Goal: Task Accomplishment & Management: Manage account settings

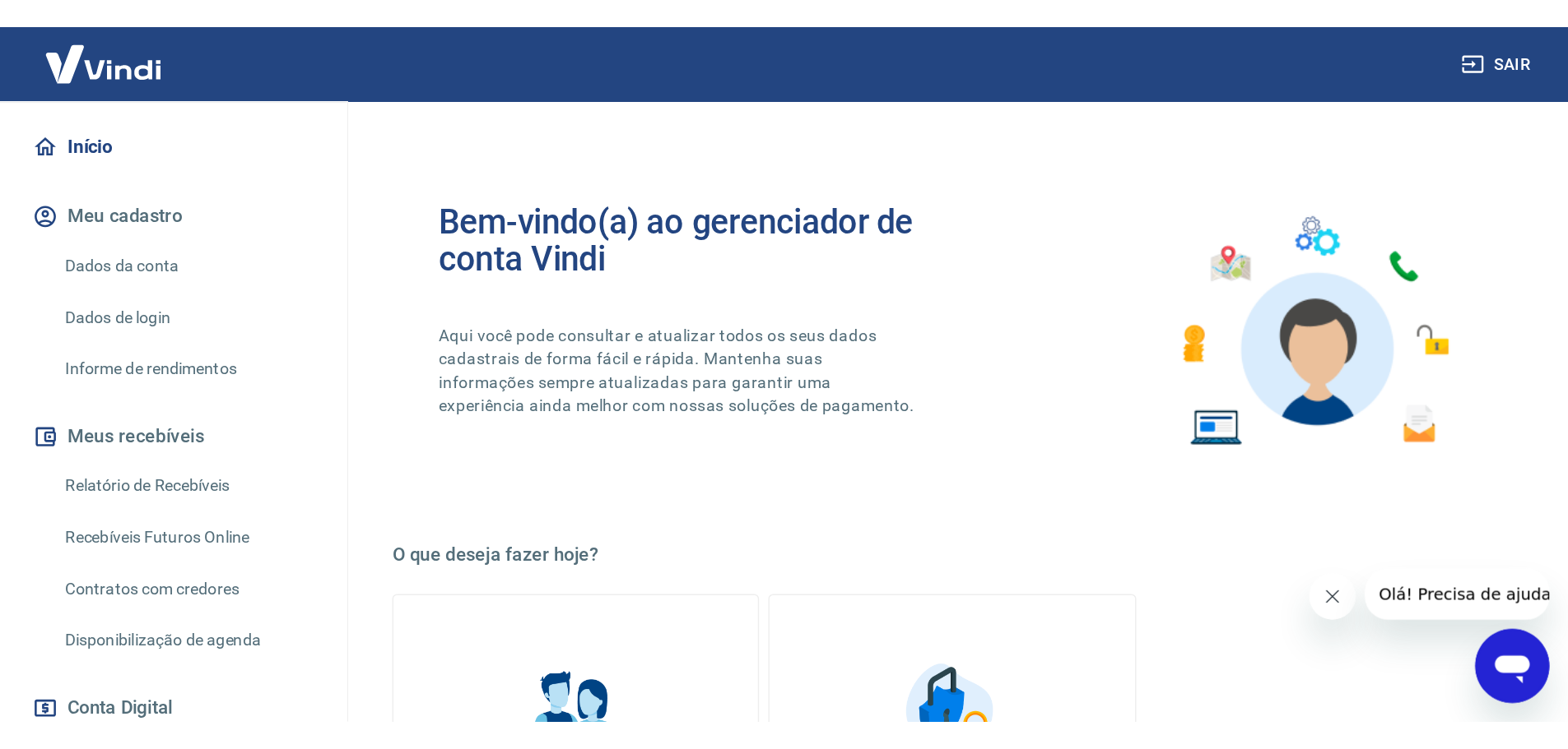
scroll to position [164, 0]
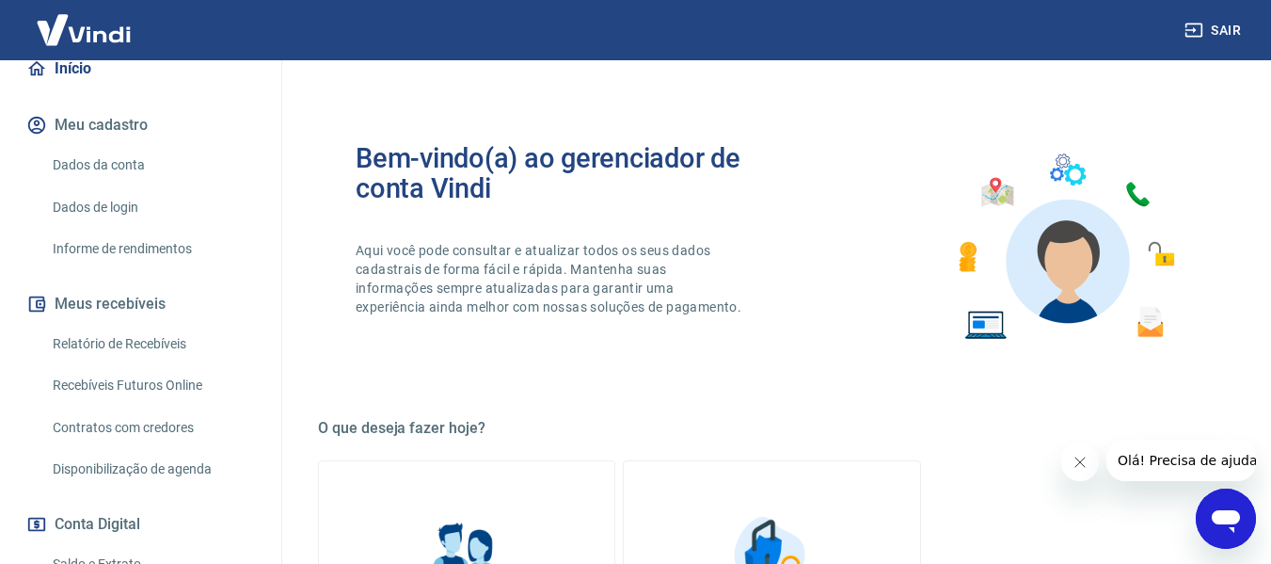
click at [103, 348] on link "Relatório de Recebíveis" at bounding box center [152, 344] width 214 height 39
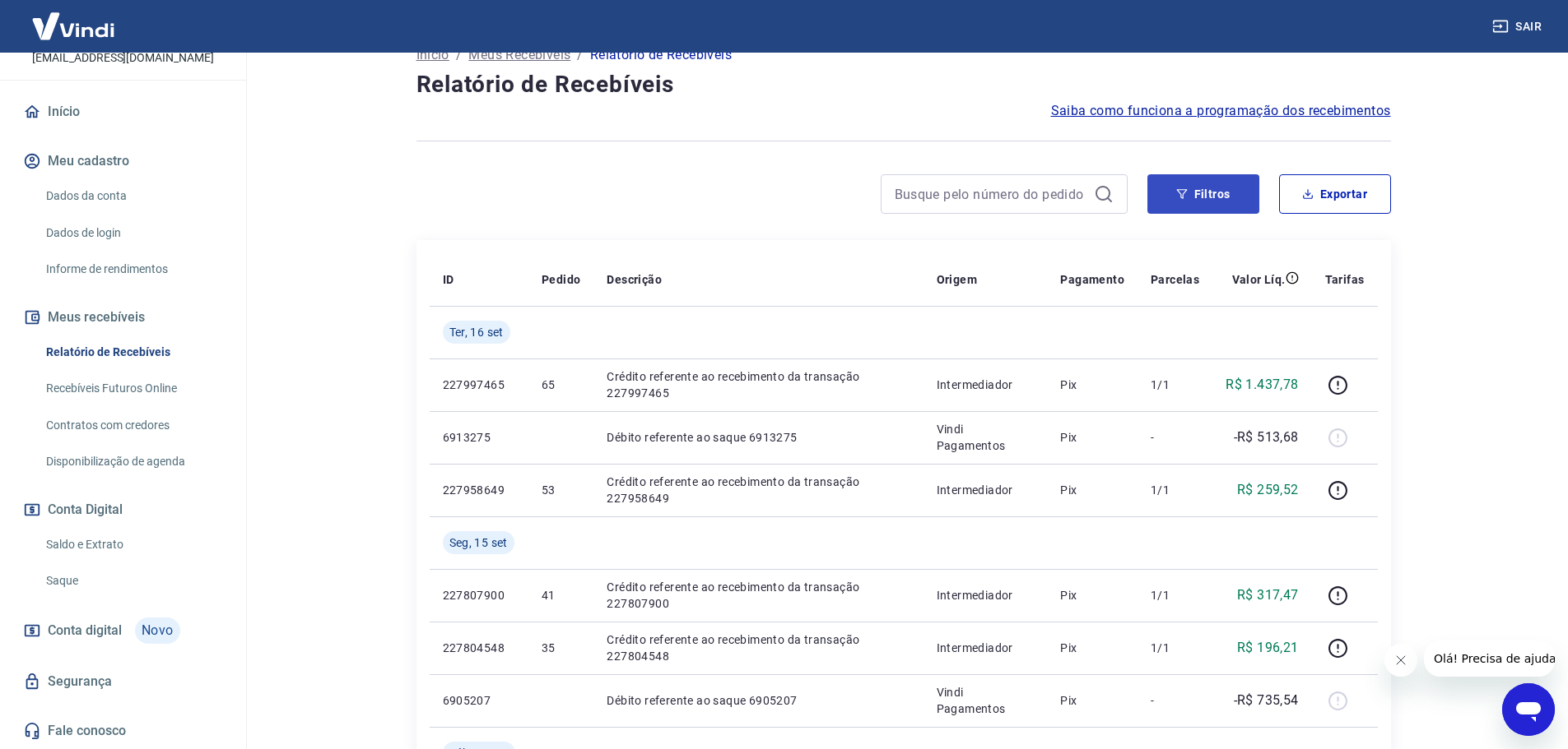
scroll to position [82, 0]
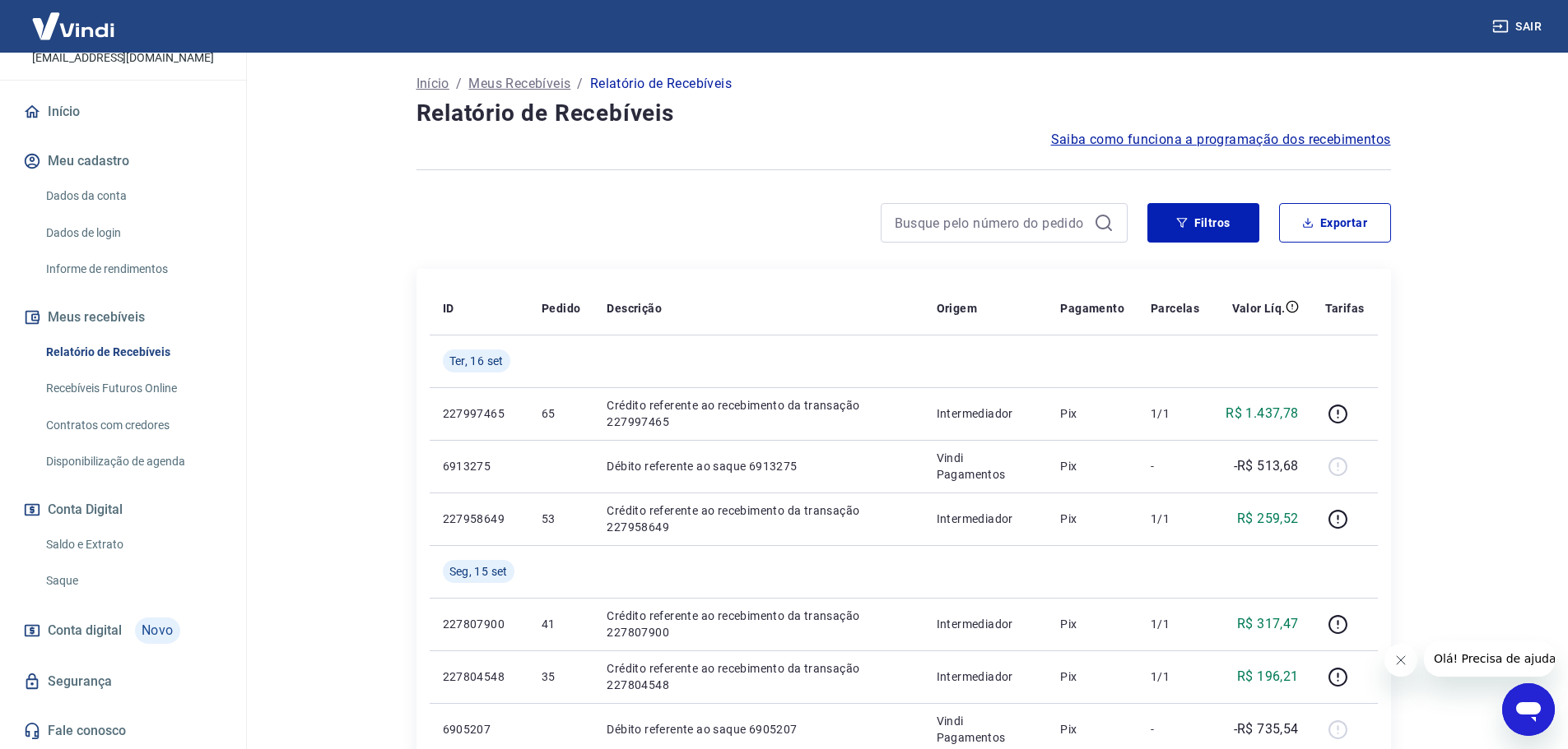
click at [94, 387] on link "Recebíveis Futuros Online" at bounding box center [133, 388] width 187 height 34
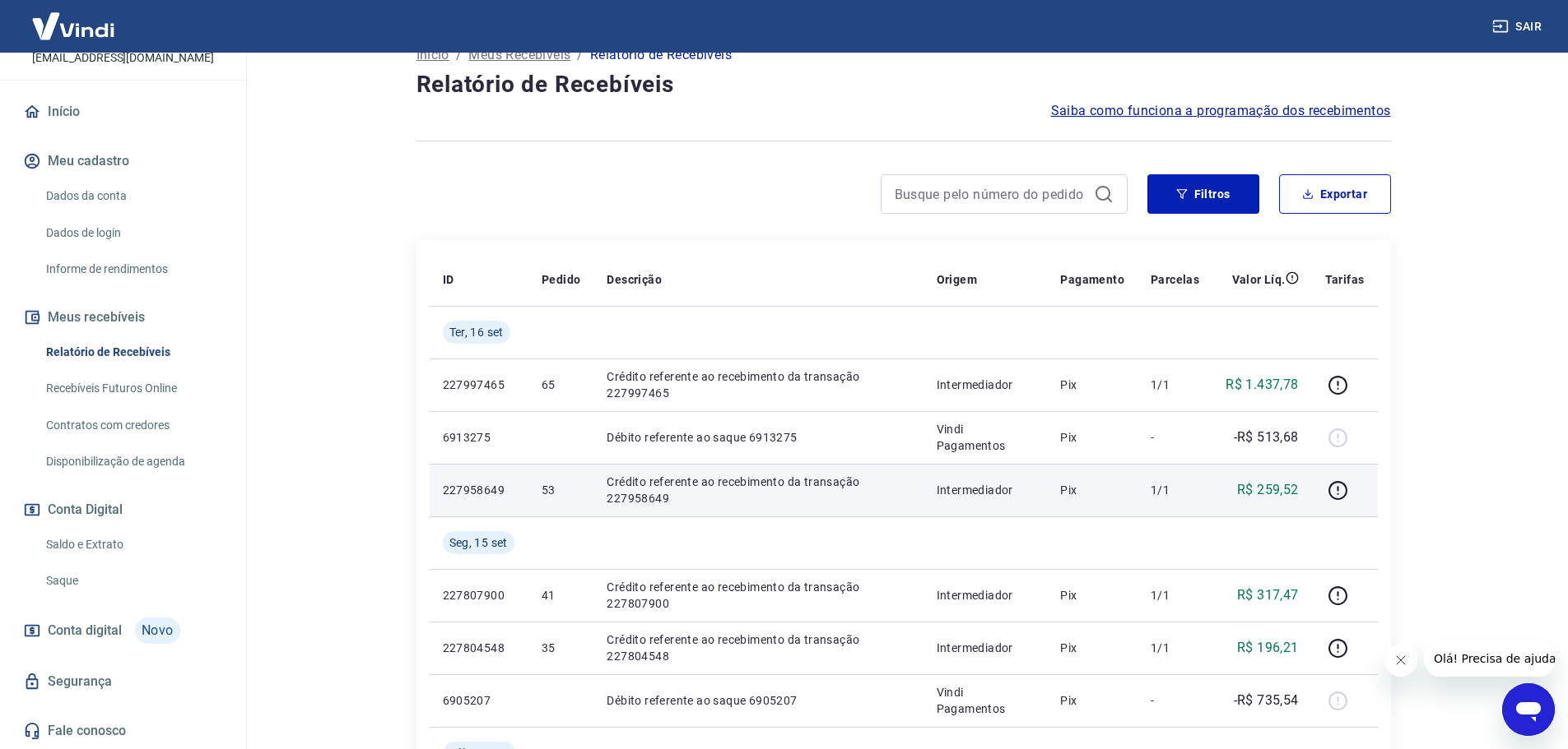
scroll to position [164, 0]
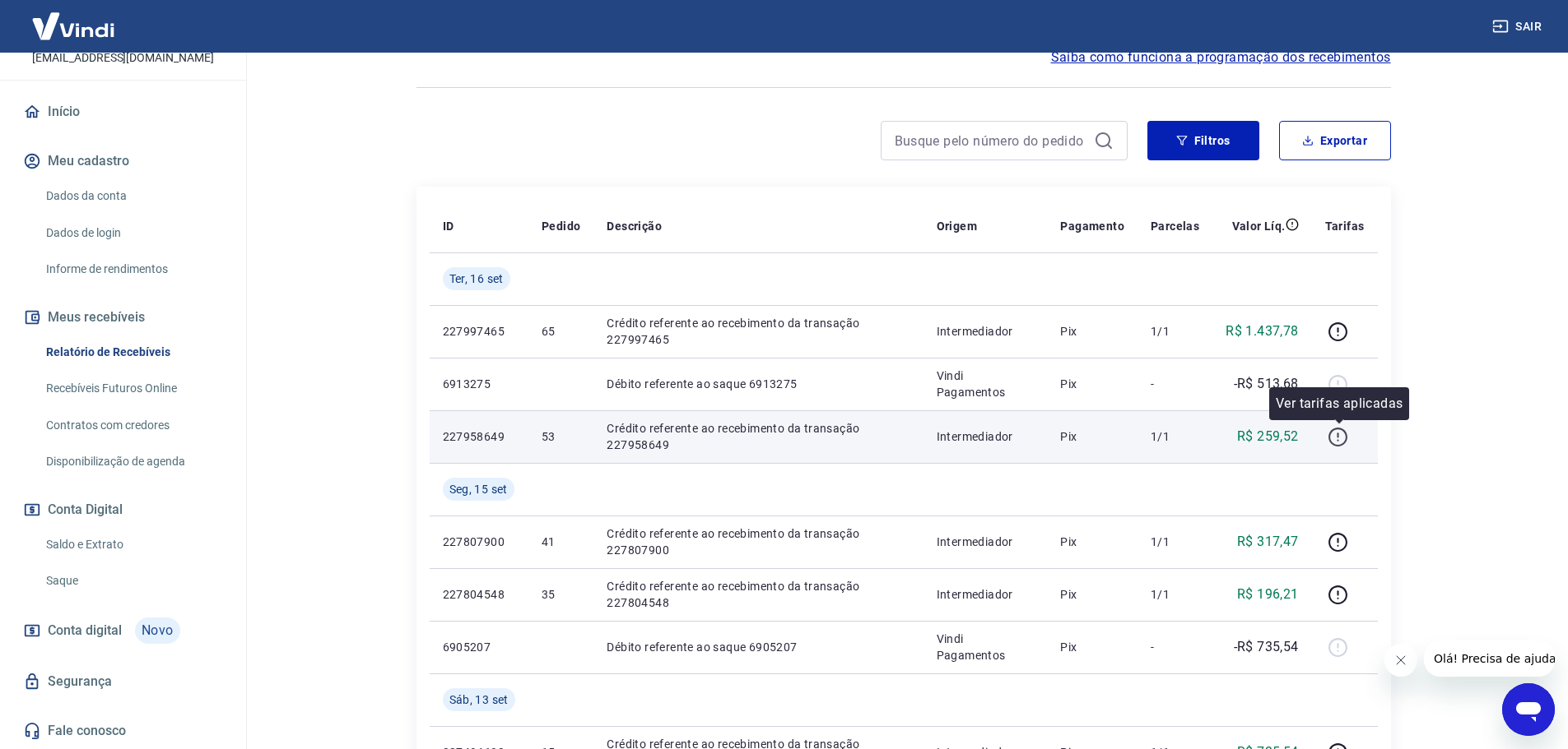
click at [1124, 436] on icon "button" at bounding box center [1338, 437] width 21 height 21
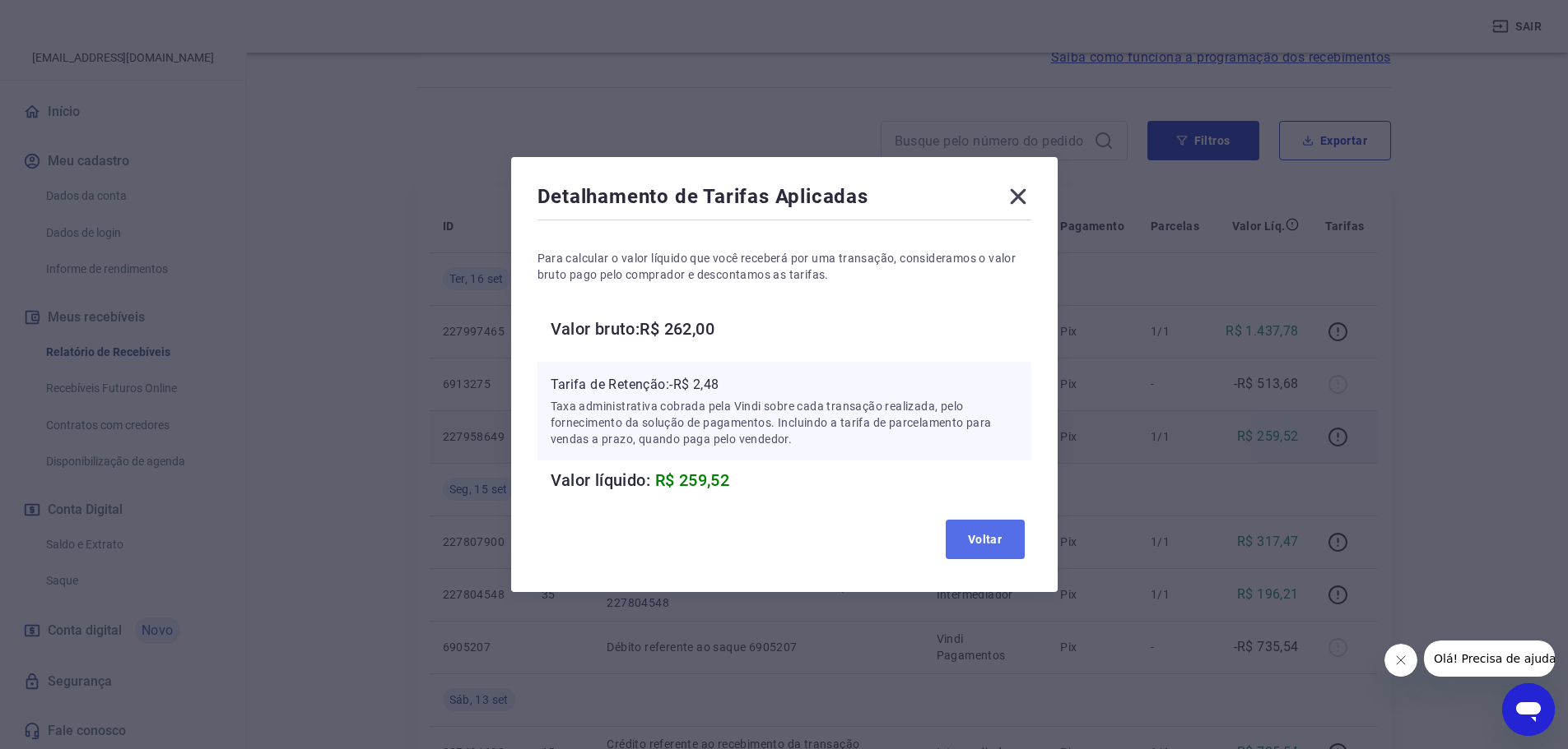
click at [985, 492] on button "Voltar" at bounding box center [985, 539] width 79 height 39
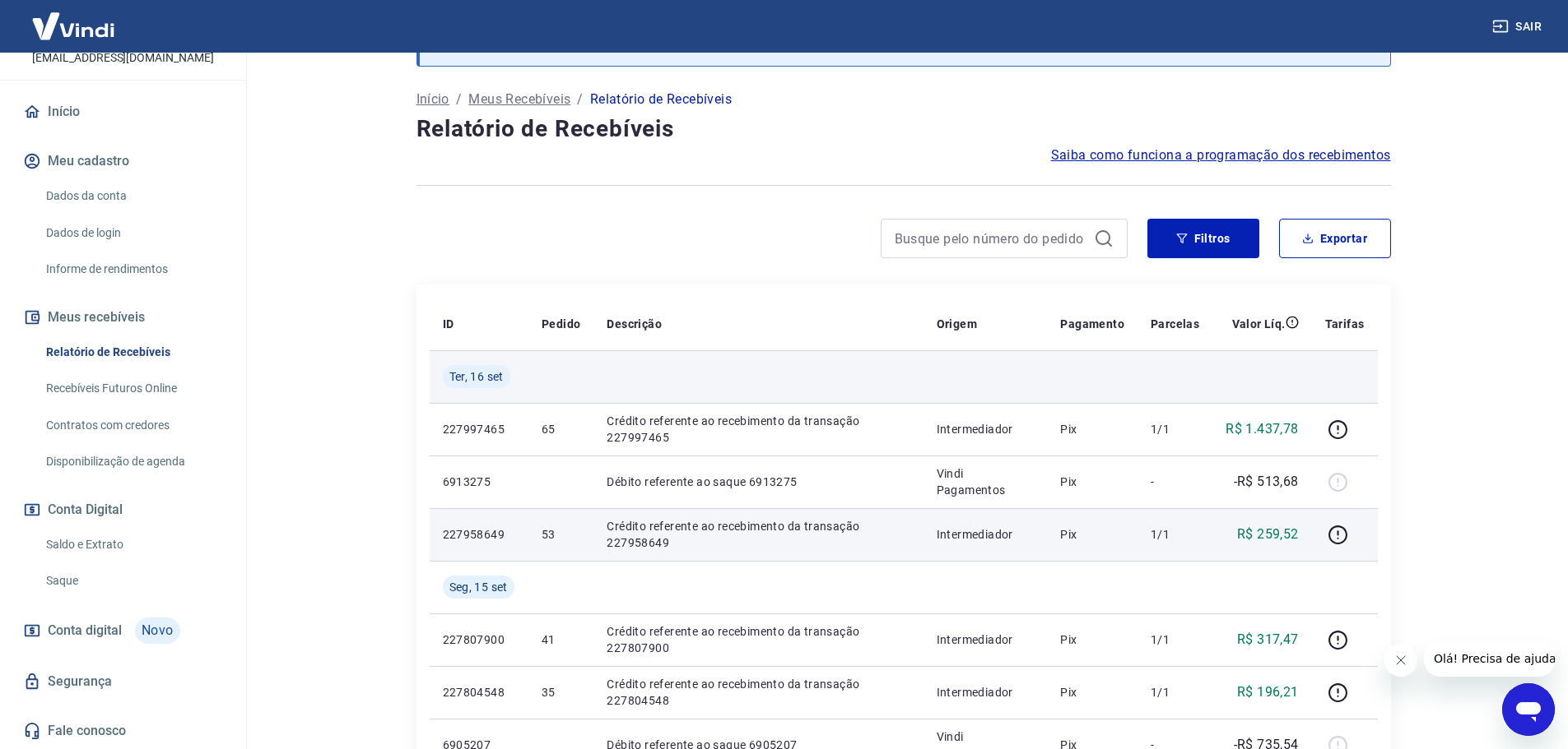
scroll to position [0, 0]
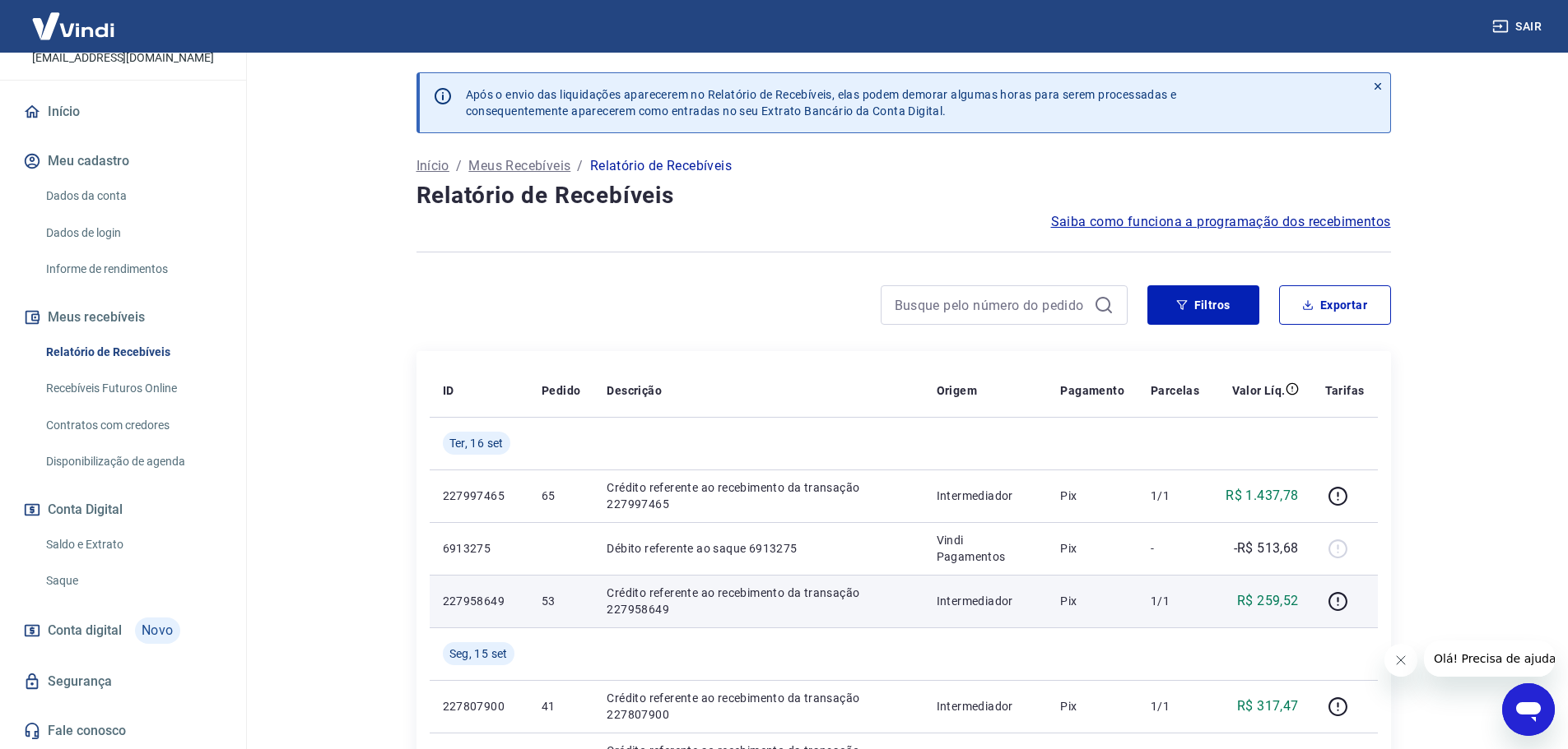
click at [96, 191] on link "Dados da conta" at bounding box center [133, 196] width 187 height 34
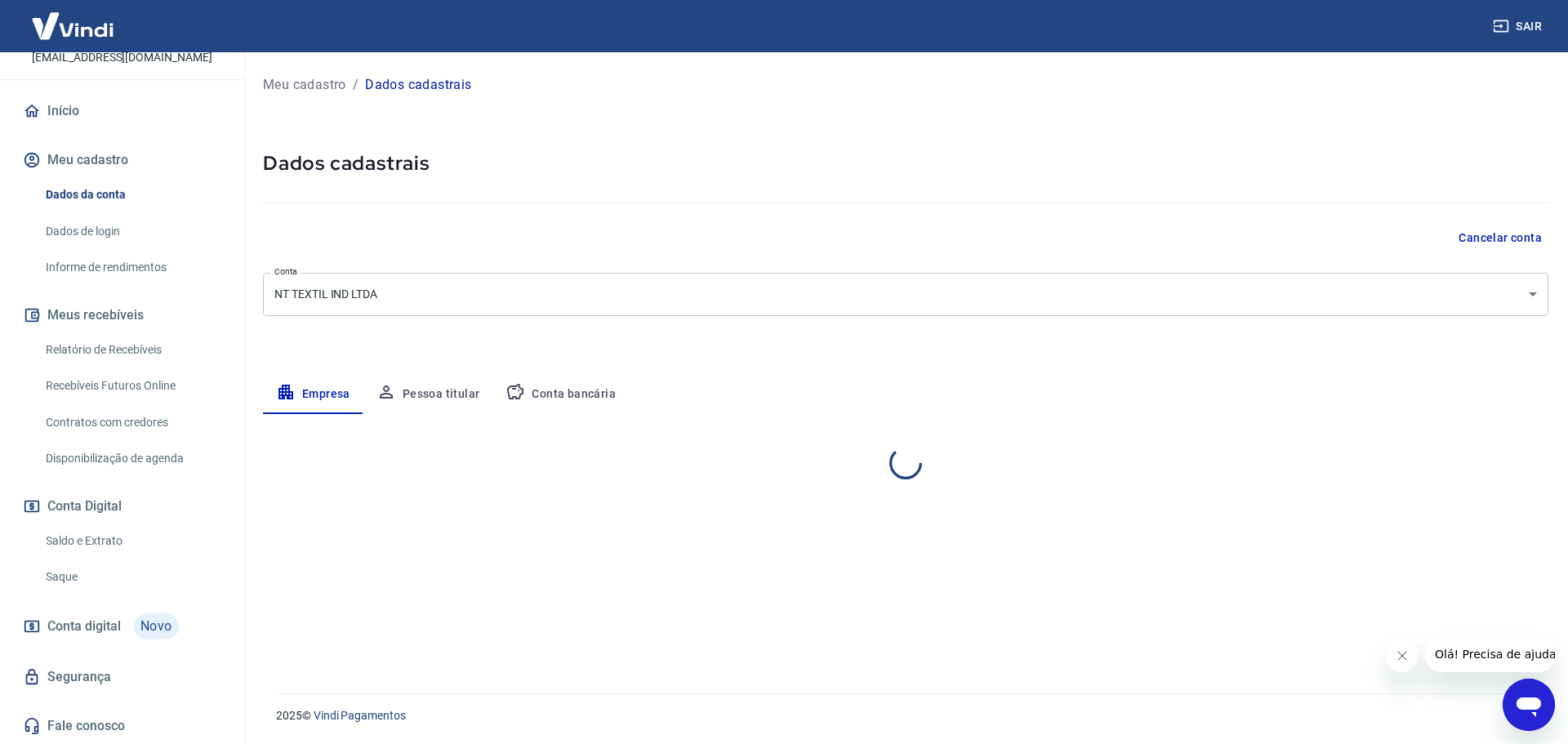
select select "SC"
select select "business"
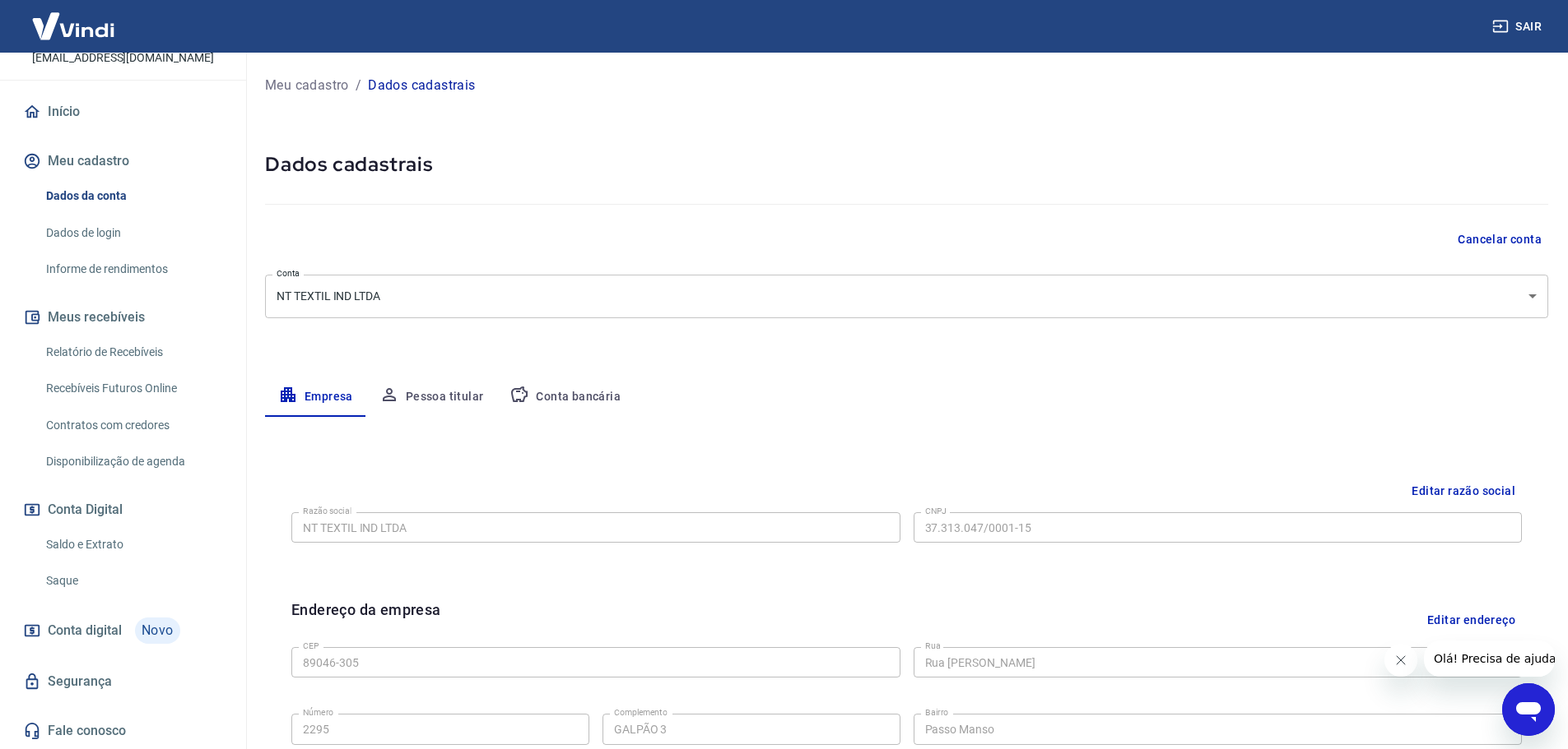
click at [63, 113] on link "Início" at bounding box center [123, 111] width 206 height 36
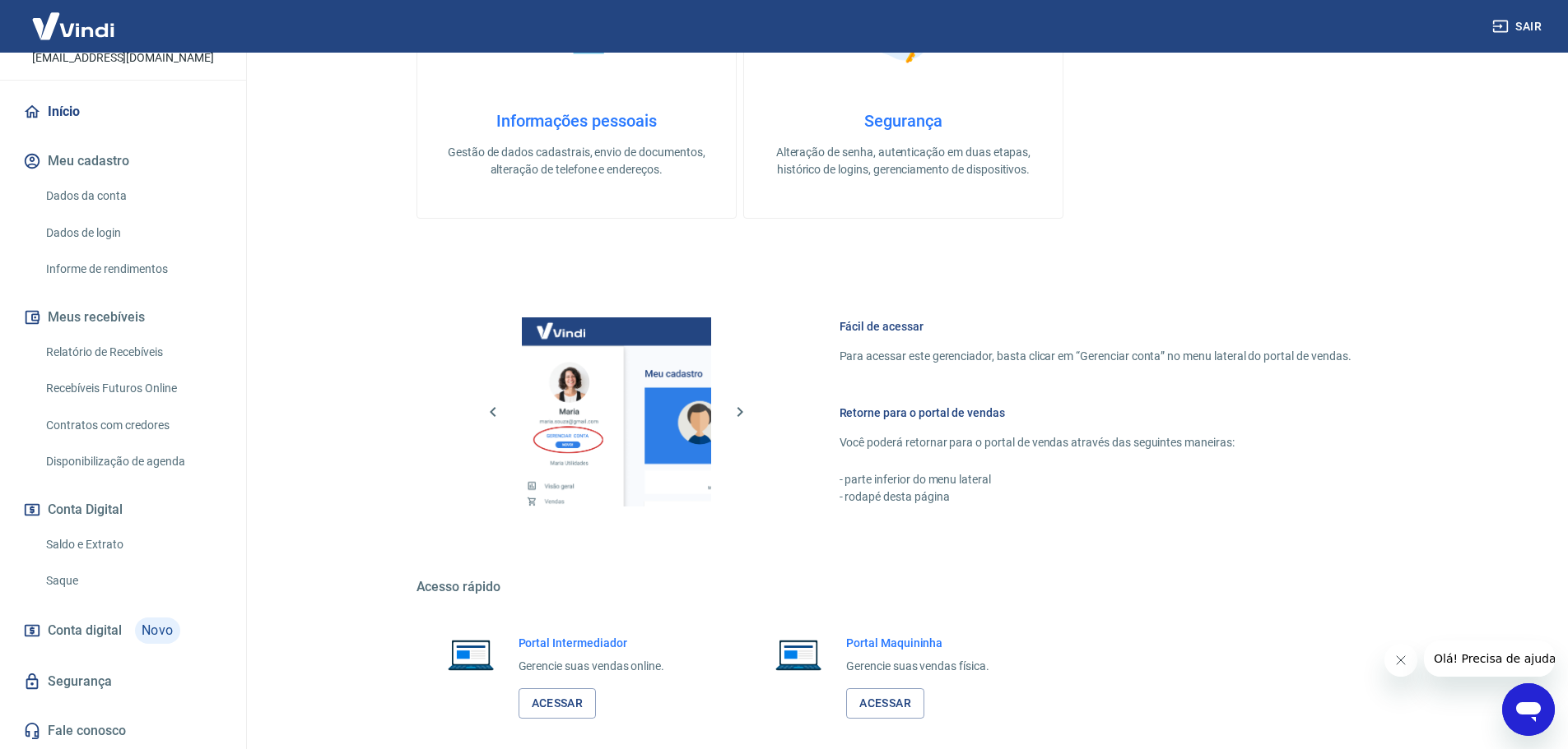
scroll to position [533, 0]
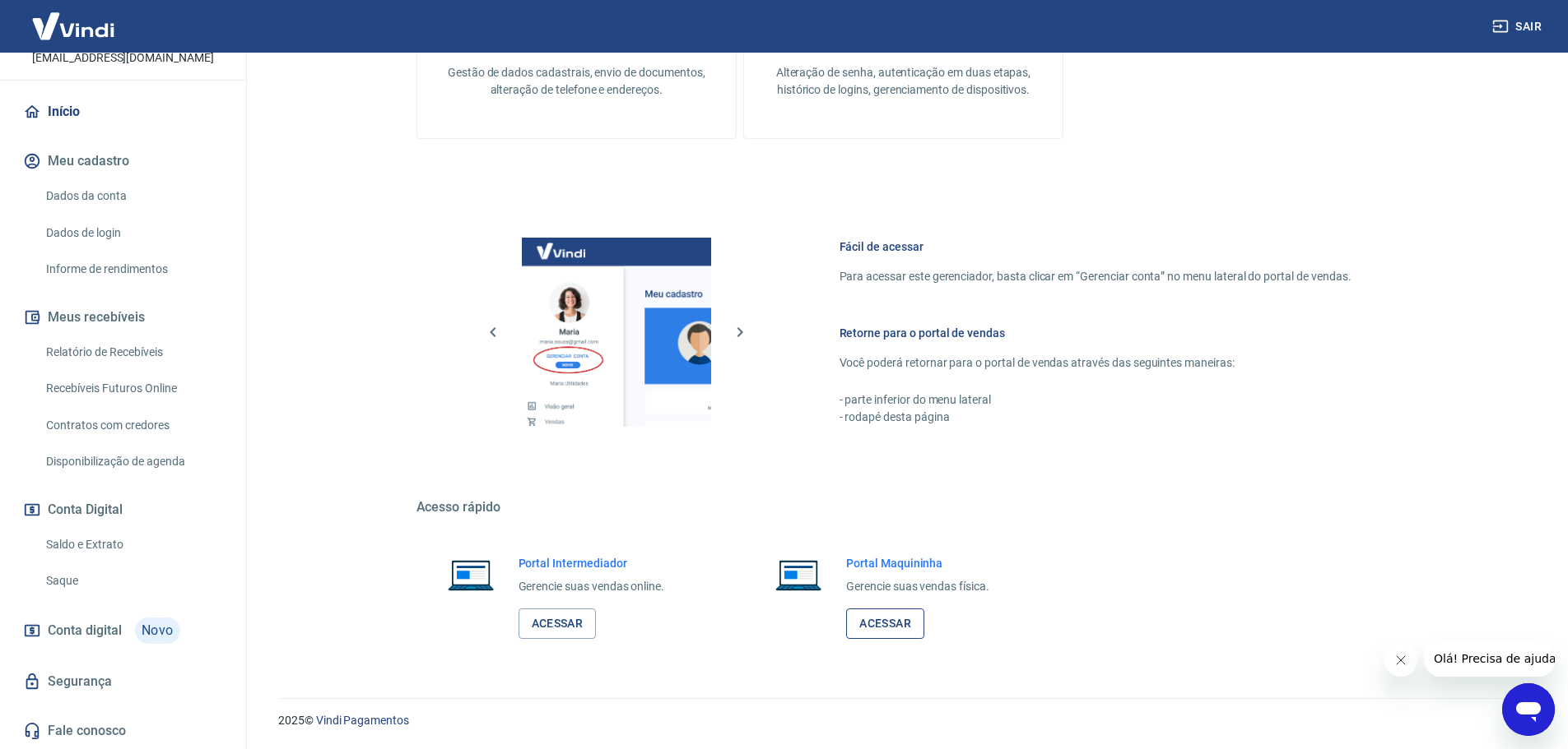
click at [900, 492] on link "Acessar" at bounding box center [884, 623] width 78 height 31
click at [552, 492] on link "Acessar" at bounding box center [557, 623] width 78 height 31
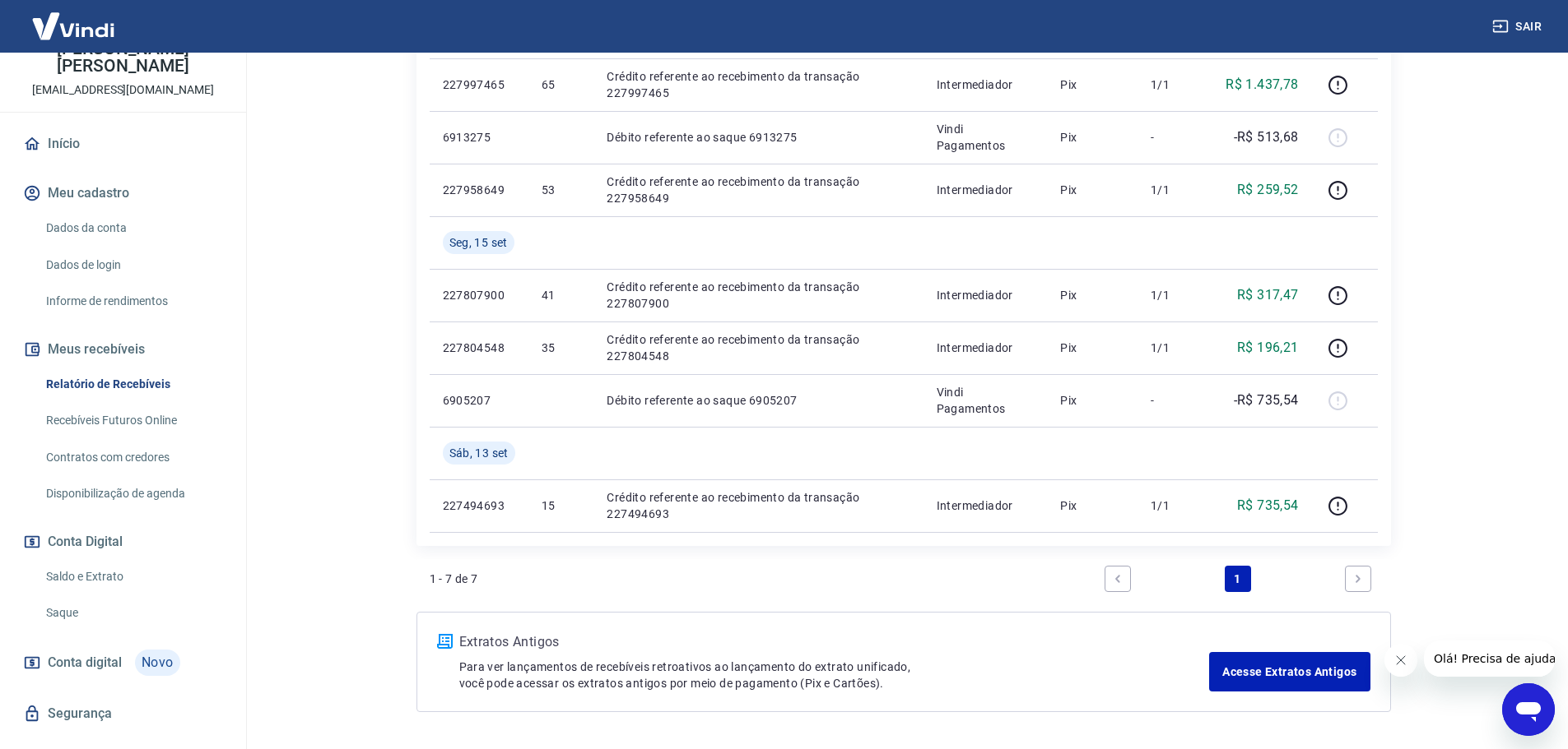
scroll to position [113, 0]
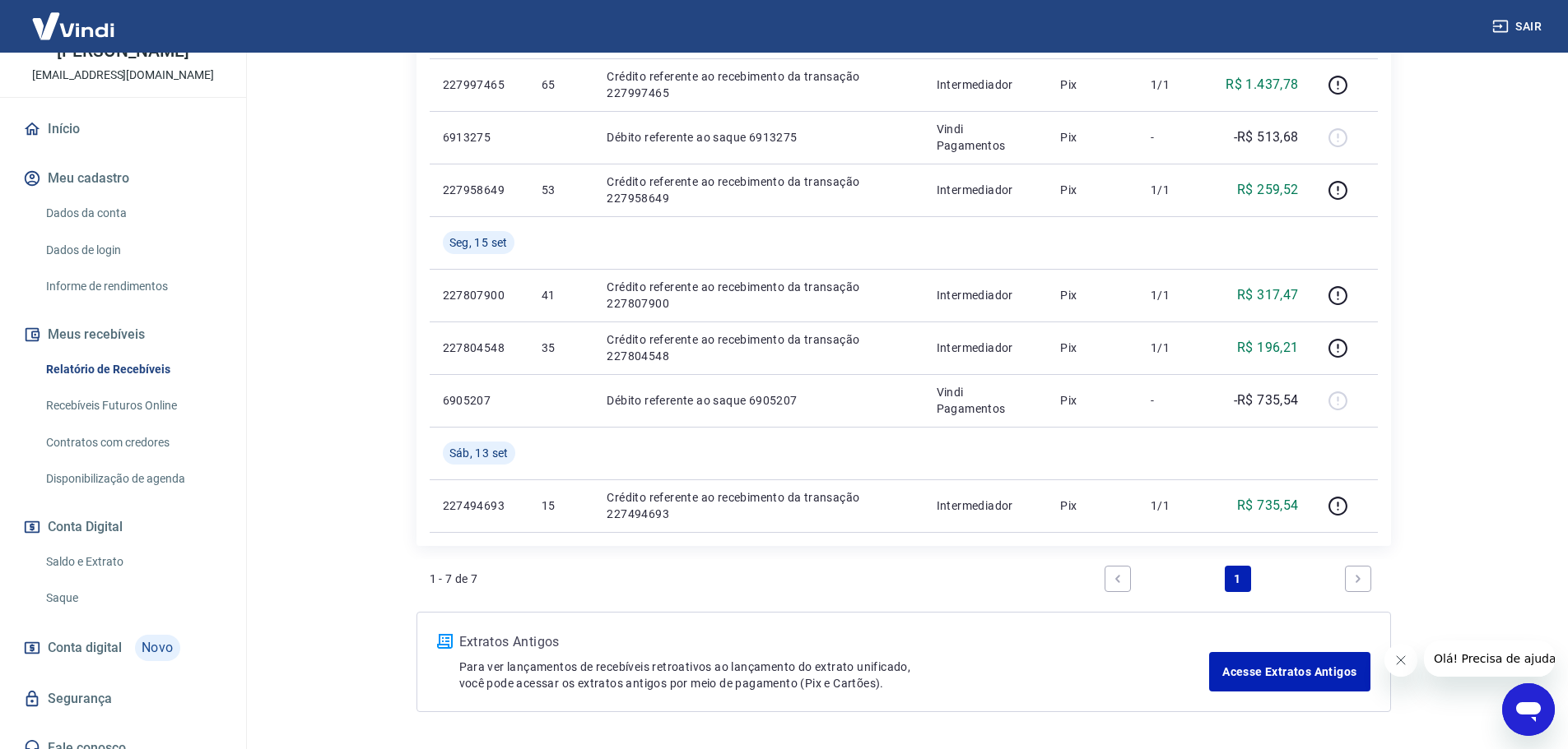
click at [87, 546] on link "Saldo e Extrato" at bounding box center [133, 562] width 187 height 34
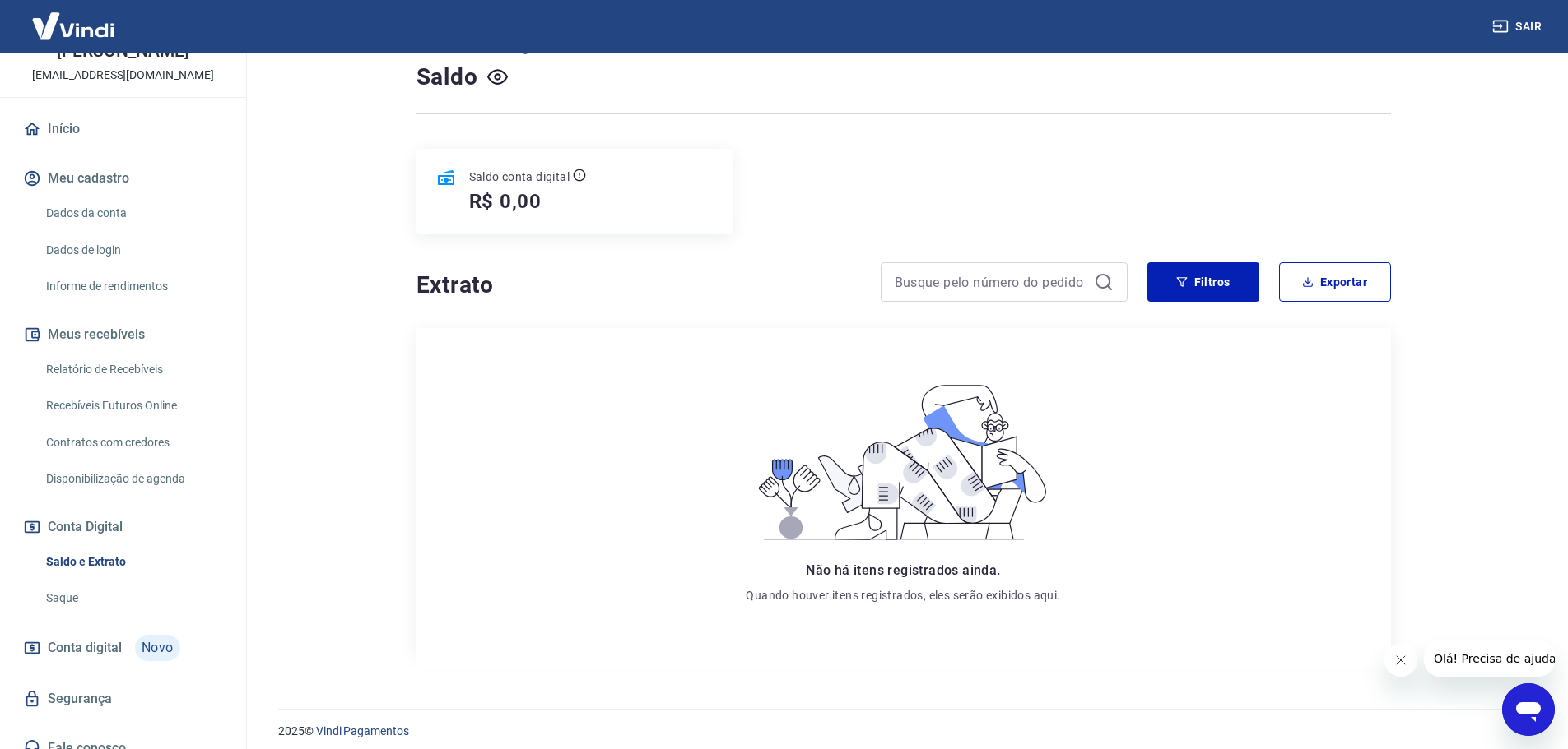
scroll to position [130, 0]
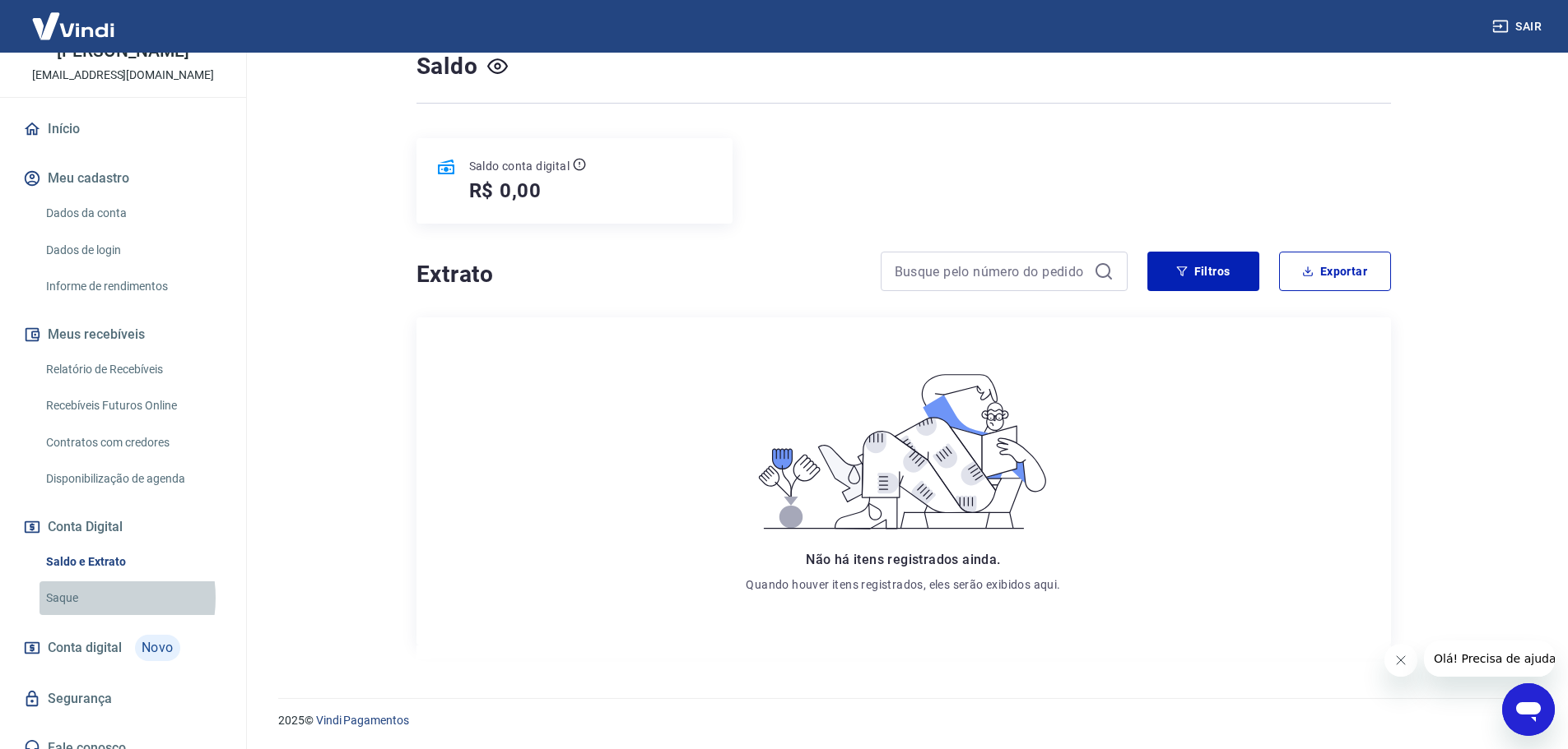
click at [80, 581] on link "Saque" at bounding box center [133, 598] width 187 height 34
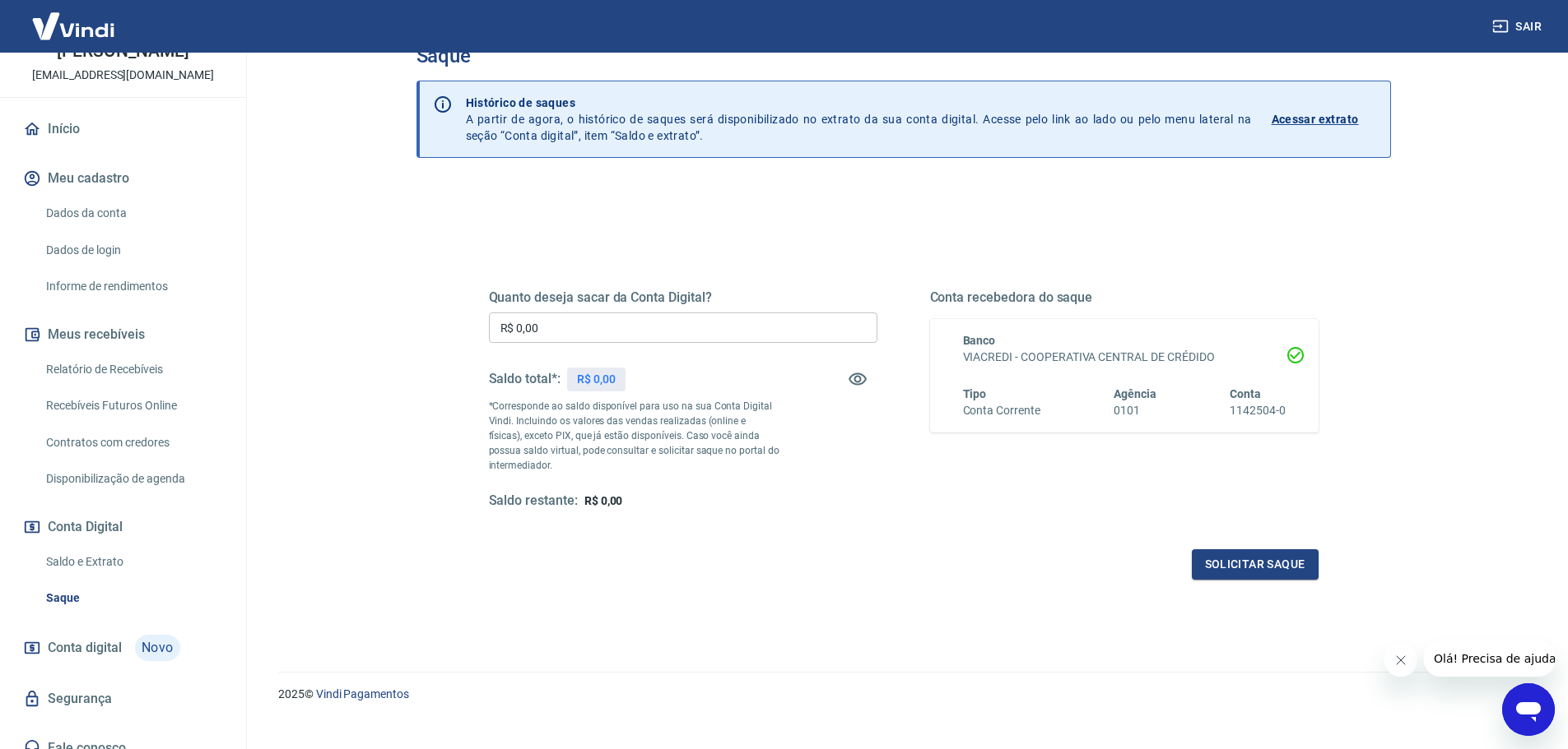
scroll to position [64, 0]
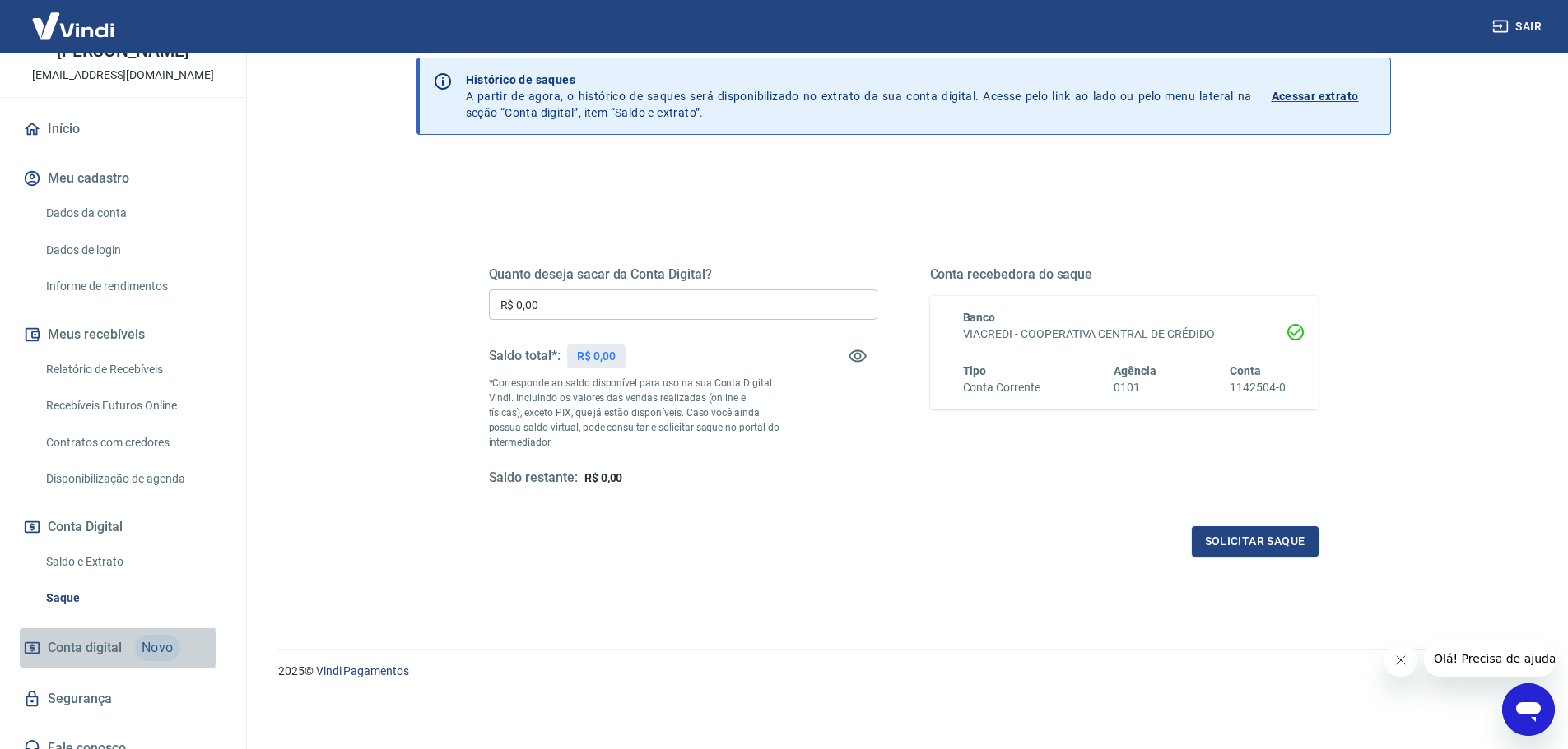
click at [72, 636] on span "Conta digital" at bounding box center [85, 648] width 74 height 23
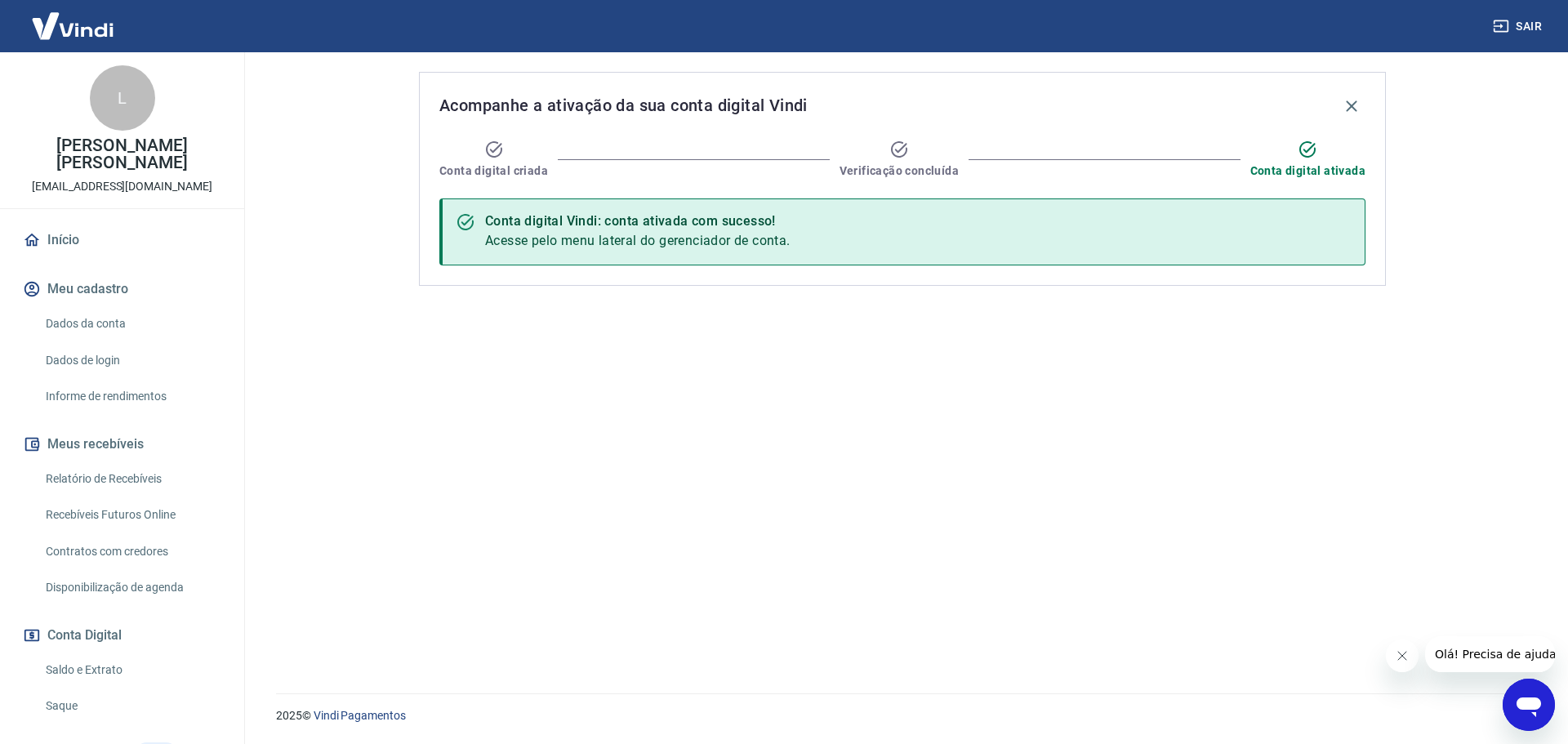
click at [90, 498] on link "Recebíveis Futuros Online" at bounding box center [132, 515] width 186 height 34
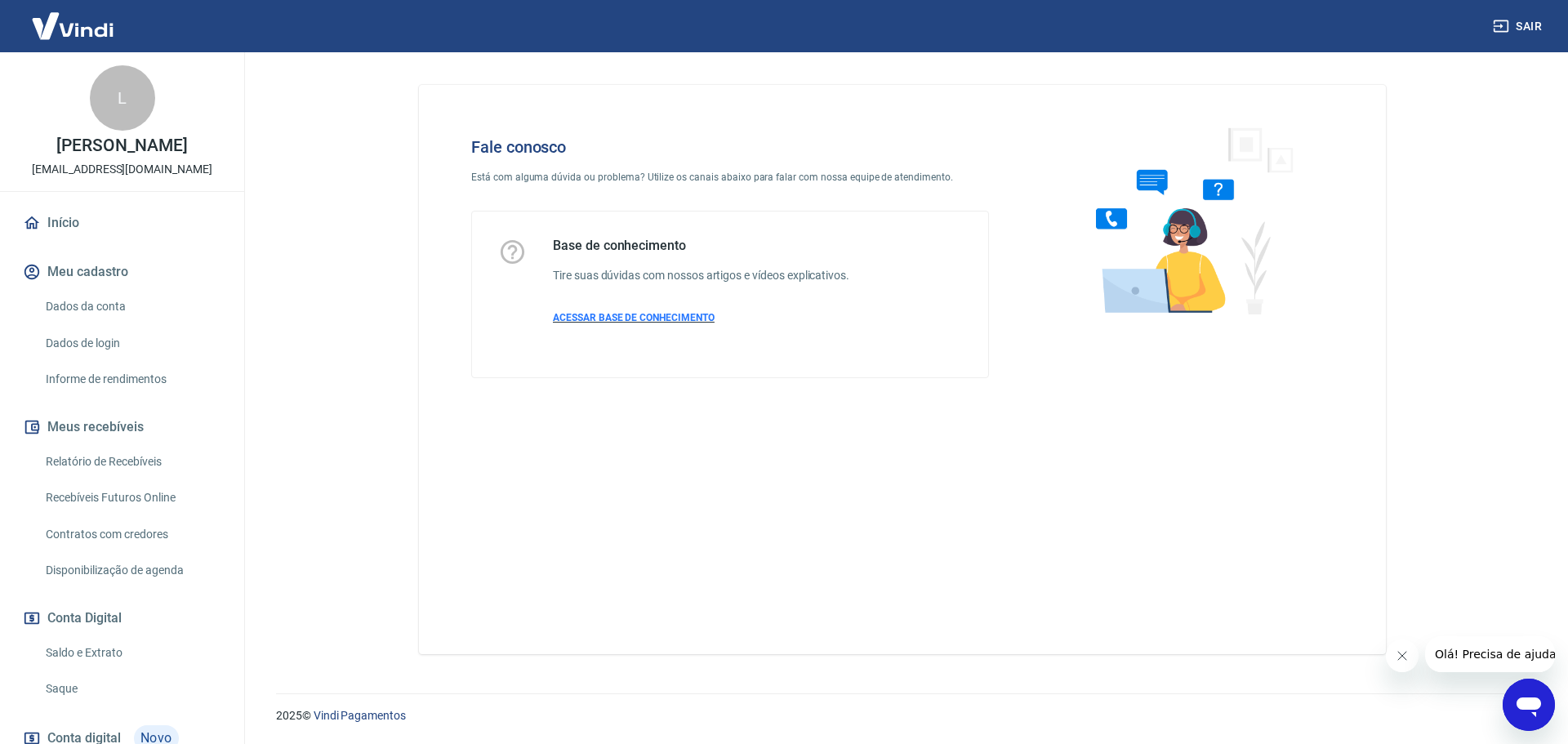
click at [654, 319] on span "ACESSAR BASE DE CONHECIMENTO" at bounding box center [633, 317] width 161 height 11
